Goal: Navigation & Orientation: Find specific page/section

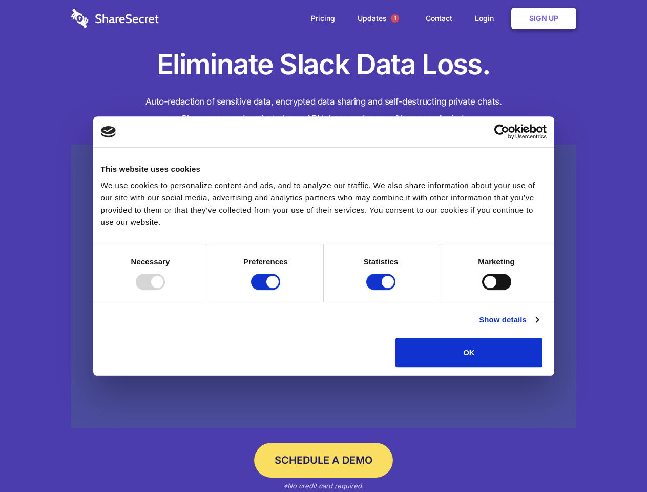
click at [165, 290] on div at bounding box center [150, 281] width 29 height 16
click at [280, 290] on input "Preferences" at bounding box center [265, 281] width 29 height 16
checkbox input "false"
click at [382, 290] on input "Statistics" at bounding box center [380, 281] width 29 height 16
checkbox input "false"
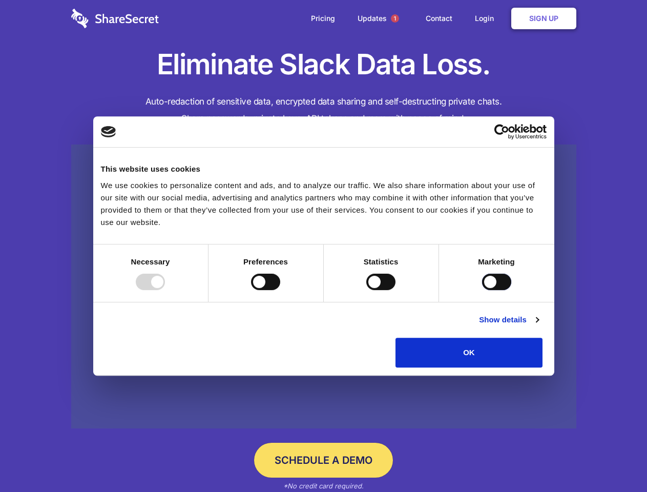
checkbox input "false"
click at [482, 290] on input "Marketing" at bounding box center [496, 281] width 29 height 16
checkbox input "true"
click at [538, 326] on link "Show details" at bounding box center [508, 319] width 59 height 12
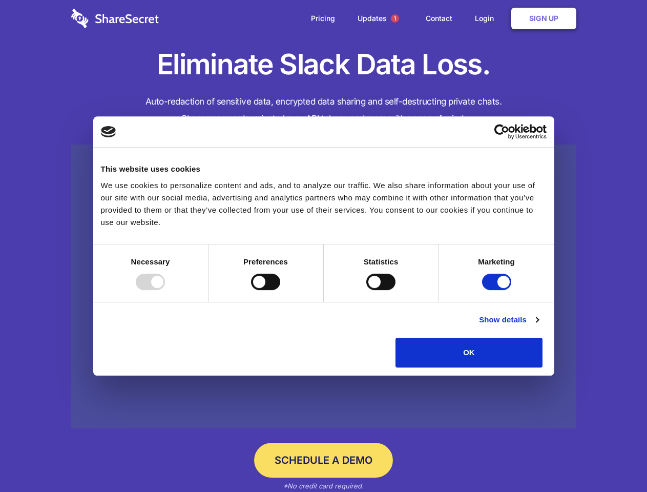
click at [0, 0] on li "Necessary 7 Necessary cookies help make a website usable by enabling basic func…" at bounding box center [0, 0] width 0 height 0
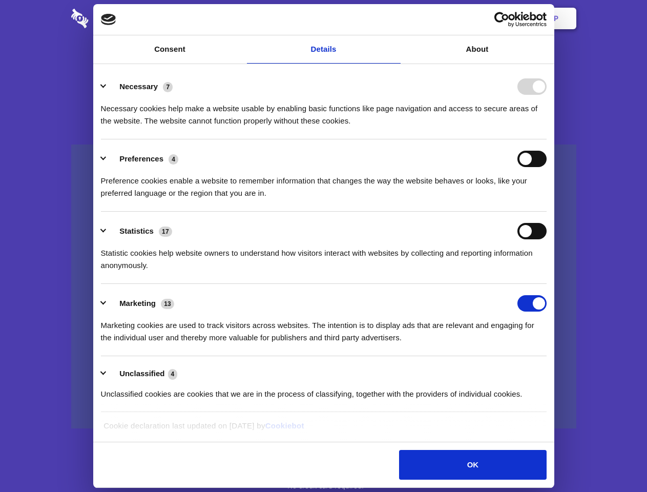
click at [394, 18] on span "1" at bounding box center [395, 18] width 8 height 8
